Goal: Transaction & Acquisition: Purchase product/service

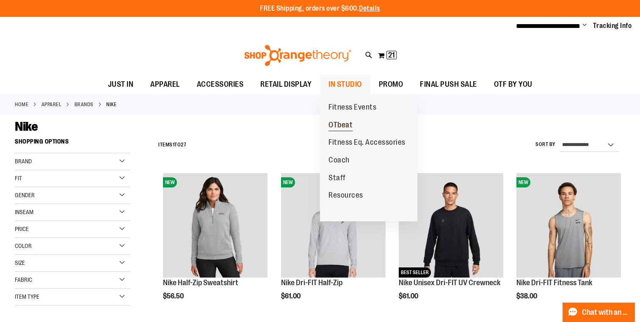
click at [339, 123] on span "OTbeat" at bounding box center [340, 126] width 24 height 11
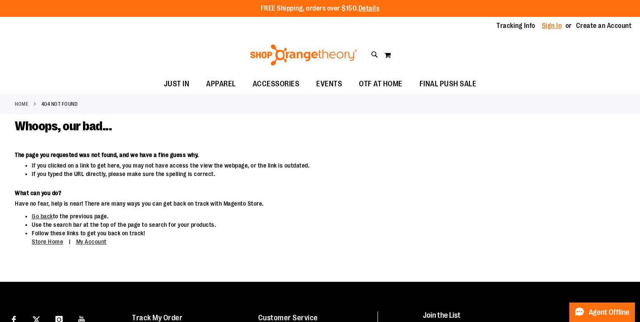
click at [556, 29] on link "Sign In" at bounding box center [552, 25] width 20 height 9
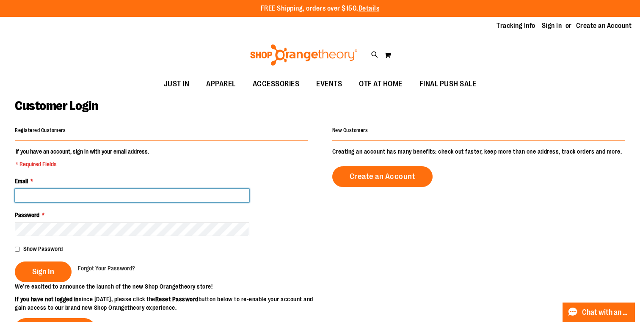
type input "**********"
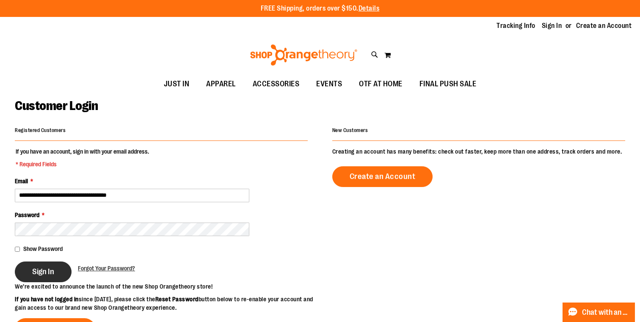
click at [56, 267] on button "Sign In" at bounding box center [43, 271] width 57 height 21
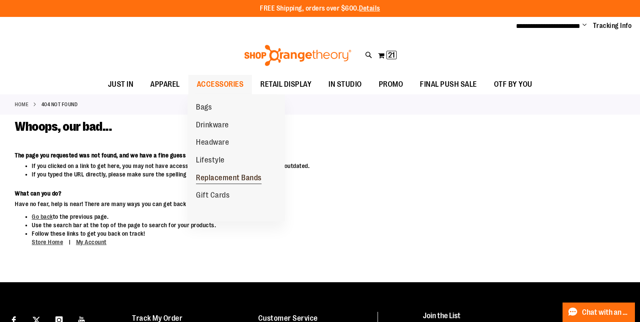
click at [217, 173] on span "Replacement Bands" at bounding box center [229, 178] width 66 height 11
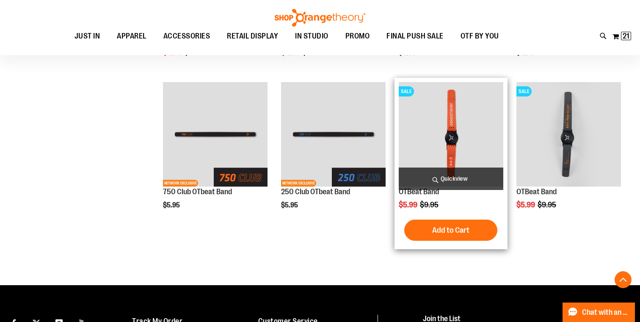
scroll to position [231, 0]
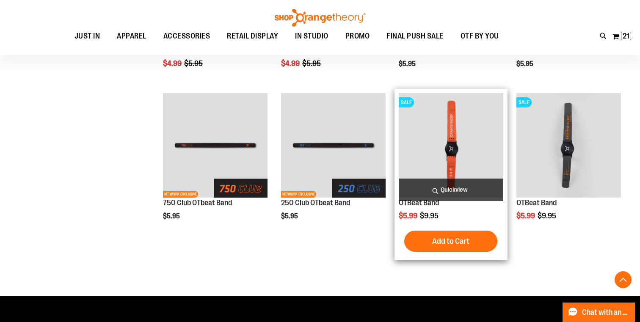
click at [462, 194] on span "Quickview" at bounding box center [451, 190] width 105 height 22
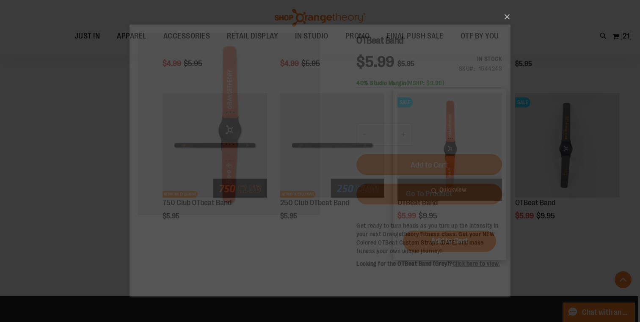
scroll to position [0, 0]
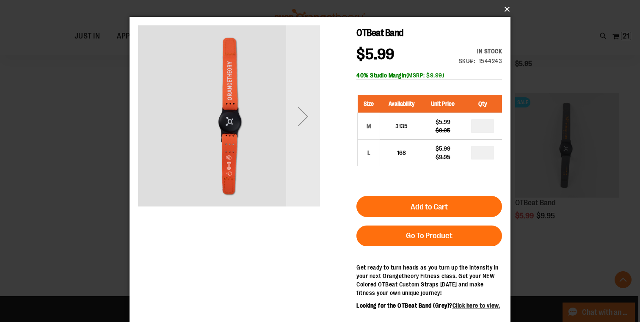
click at [506, 11] on button "×" at bounding box center [322, 9] width 381 height 19
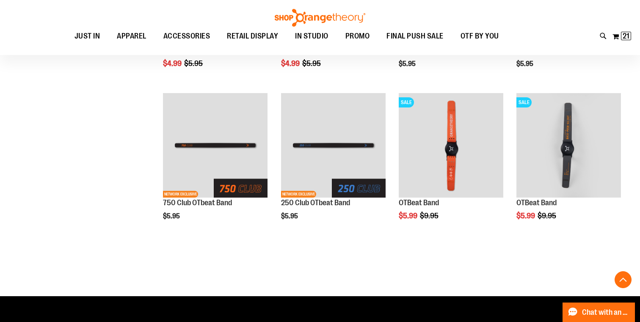
click at [94, 120] on div "**********" at bounding box center [320, 97] width 610 height 390
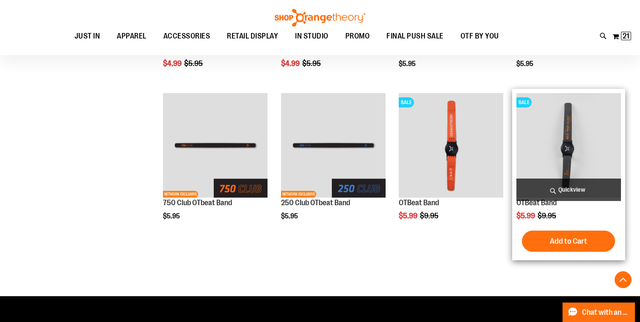
click at [574, 187] on span "Quickview" at bounding box center [568, 190] width 105 height 22
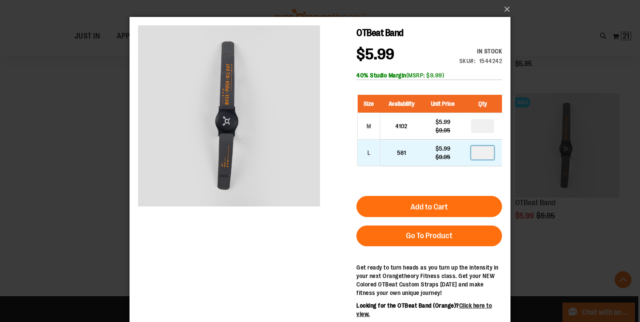
click at [488, 152] on input "number" at bounding box center [482, 153] width 23 height 14
type input "*"
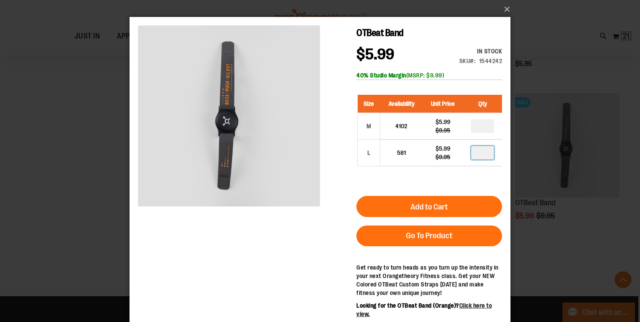
click at [496, 179] on div "Size Availability Unit Price Qty M 4102 $5.99 $9.95 * L 581 $5.99" at bounding box center [429, 136] width 146 height 101
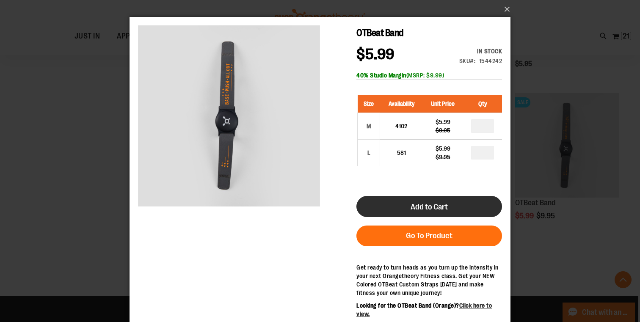
click at [484, 198] on button "Add to Cart" at bounding box center [429, 206] width 146 height 21
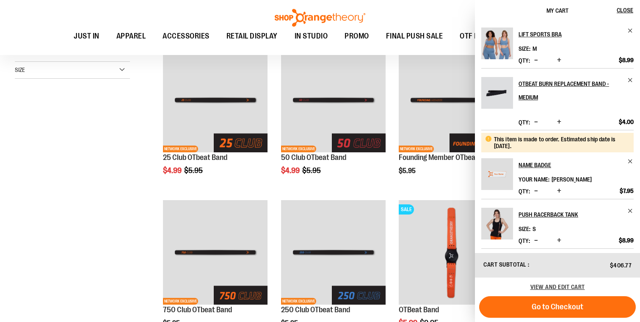
scroll to position [127, 0]
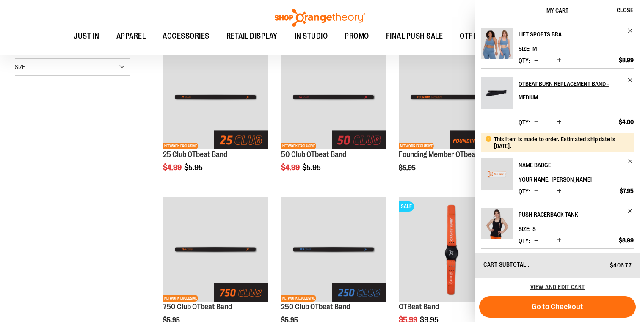
click at [108, 178] on div "**********" at bounding box center [320, 201] width 610 height 390
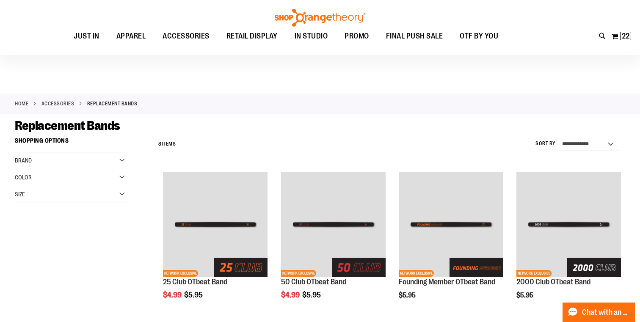
scroll to position [0, 0]
